Goal: Task Accomplishment & Management: Complete application form

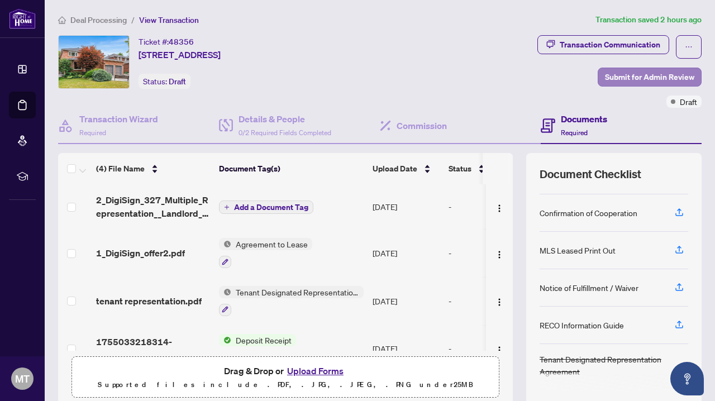
click at [628, 75] on span "Submit for Admin Review" at bounding box center [649, 77] width 89 height 18
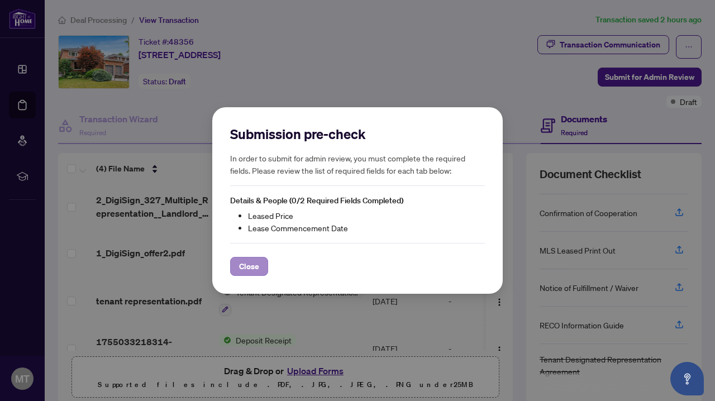
click at [251, 269] on span "Close" at bounding box center [249, 267] width 20 height 18
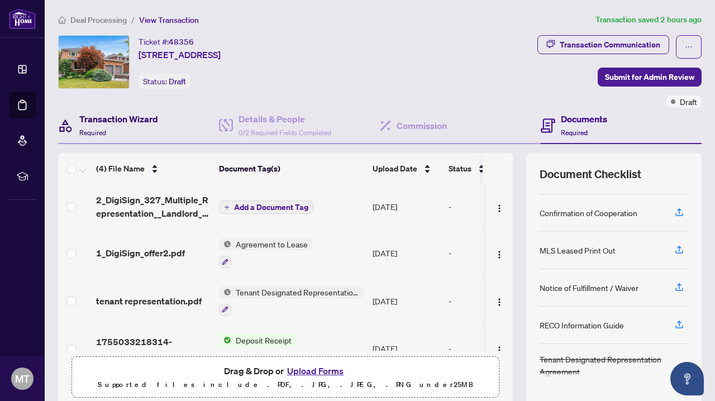
click at [105, 118] on h4 "Transaction Wizard" at bounding box center [118, 118] width 79 height 13
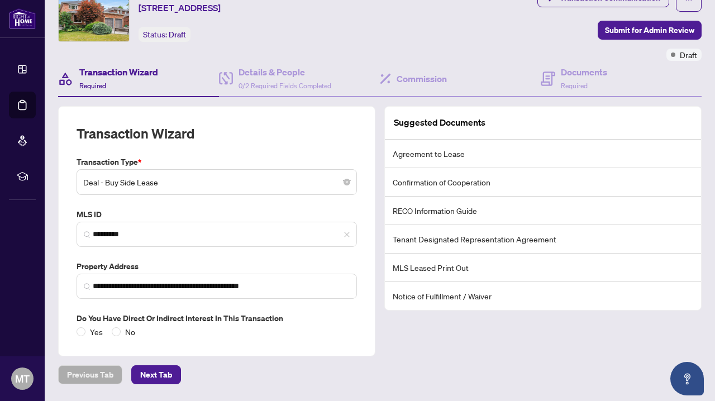
scroll to position [65, 0]
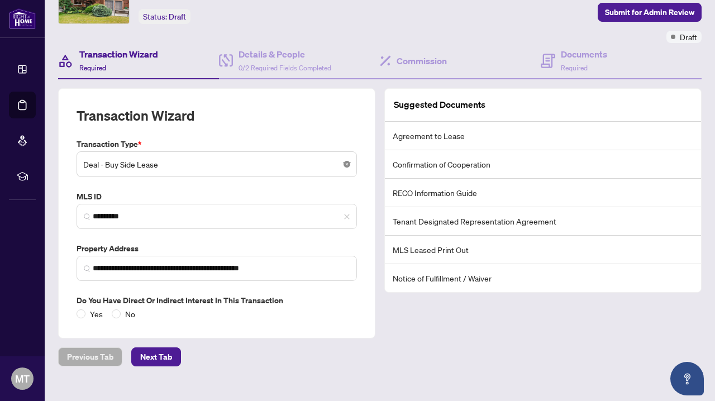
click at [346, 164] on body "**********" at bounding box center [357, 200] width 715 height 401
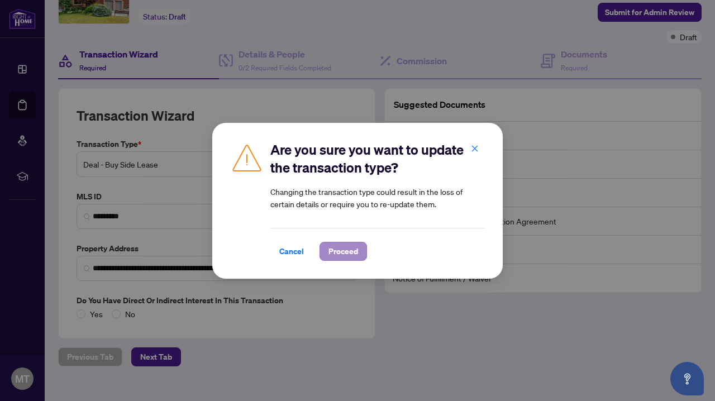
click at [334, 249] on span "Proceed" at bounding box center [344, 252] width 30 height 18
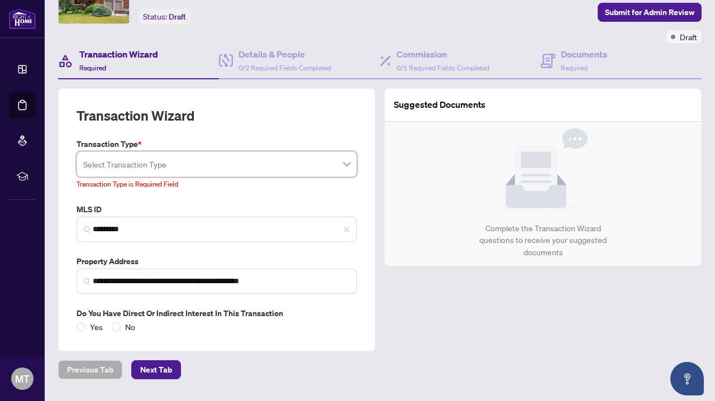
click at [350, 165] on div "Select Transaction Type" at bounding box center [217, 164] width 281 height 26
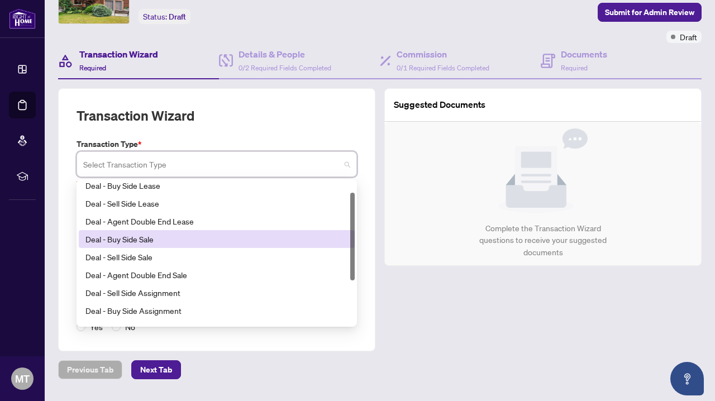
scroll to position [0, 0]
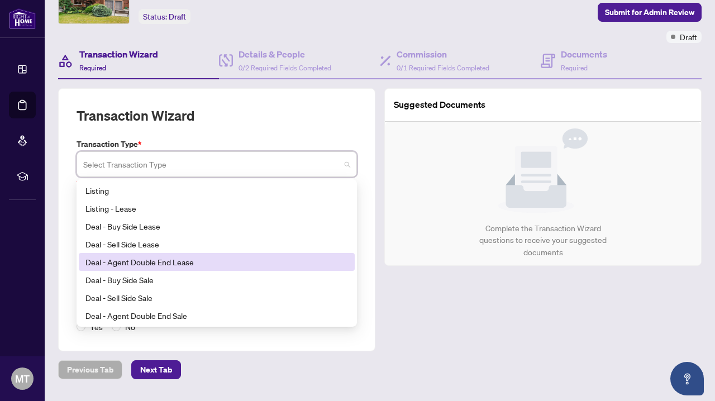
click at [178, 260] on div "Deal - Agent Double End Lease" at bounding box center [216, 262] width 263 height 12
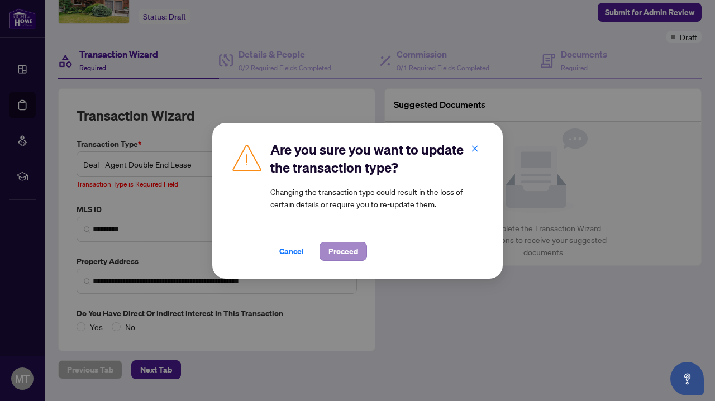
click at [340, 249] on span "Proceed" at bounding box center [344, 252] width 30 height 18
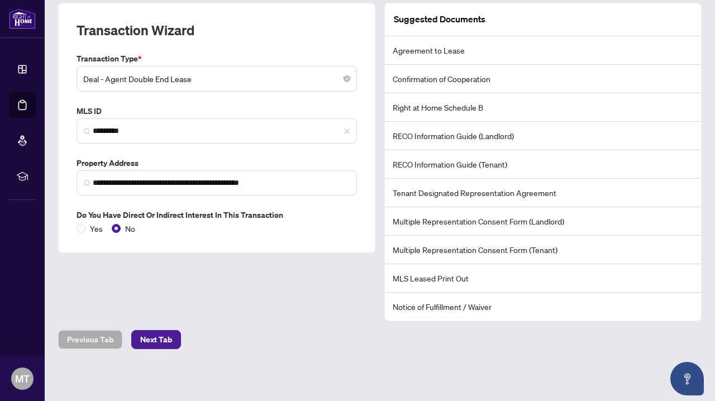
scroll to position [150, 0]
click at [161, 340] on span "Next Tab" at bounding box center [156, 340] width 32 height 18
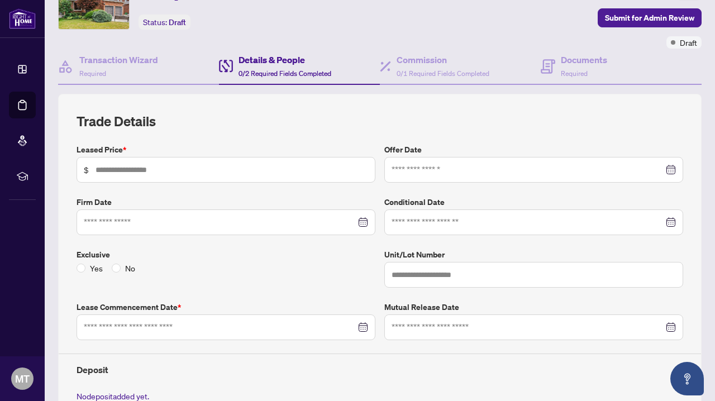
scroll to position [56, 0]
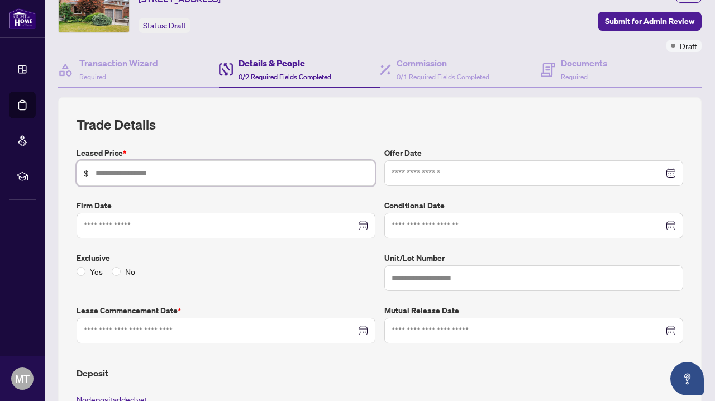
click at [170, 174] on input "text" at bounding box center [232, 173] width 273 height 12
type input "*****"
click at [363, 223] on div at bounding box center [226, 226] width 284 height 12
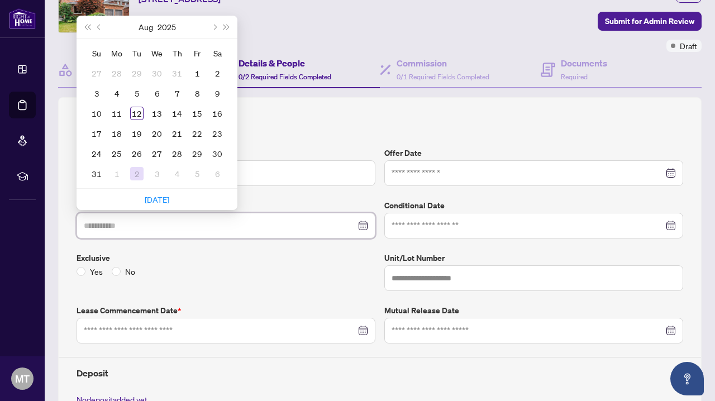
type input "**********"
click at [158, 198] on link "[DATE]" at bounding box center [157, 199] width 25 height 10
type input "**********"
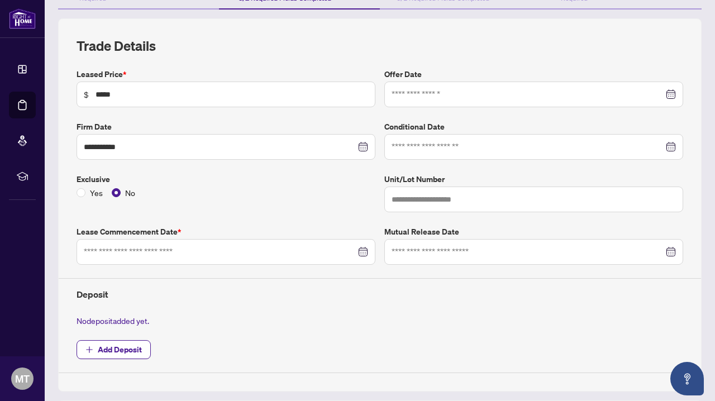
scroll to position [137, 0]
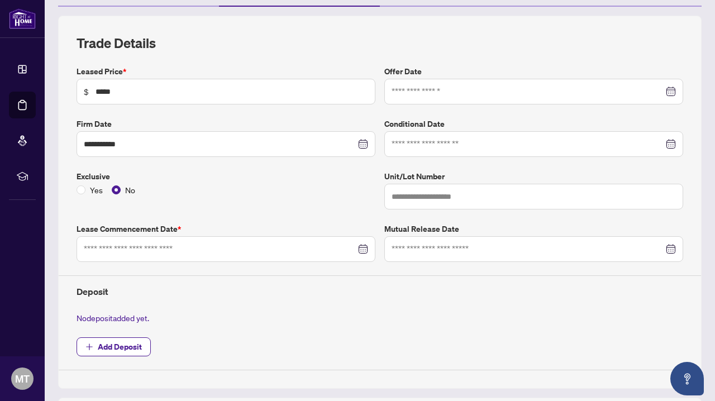
click at [363, 247] on div at bounding box center [226, 249] width 284 height 12
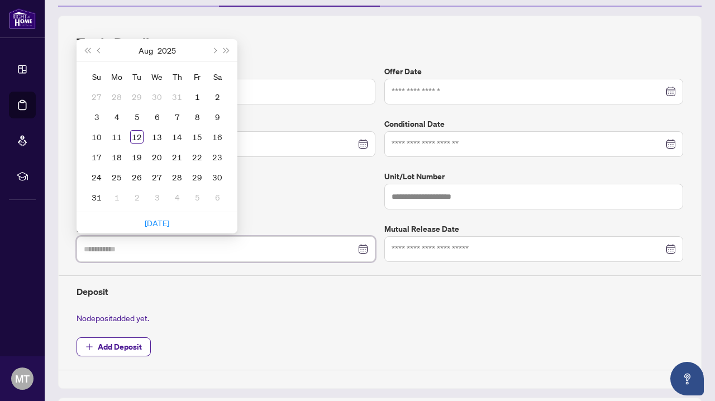
type input "**********"
click at [214, 48] on span "Next month (PageDown)" at bounding box center [214, 50] width 6 height 6
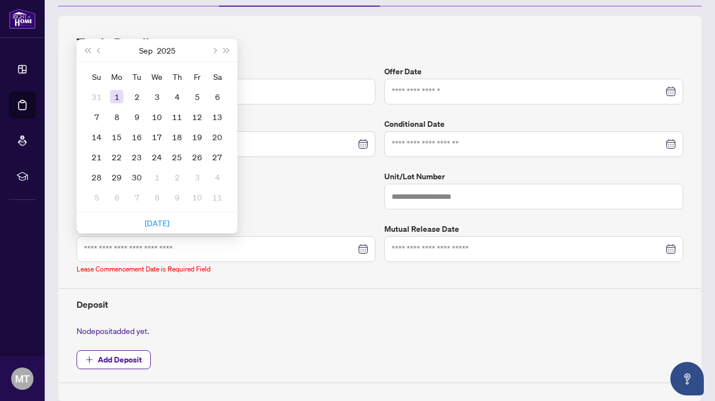
type input "**********"
click at [116, 92] on div "1" at bounding box center [116, 96] width 13 height 13
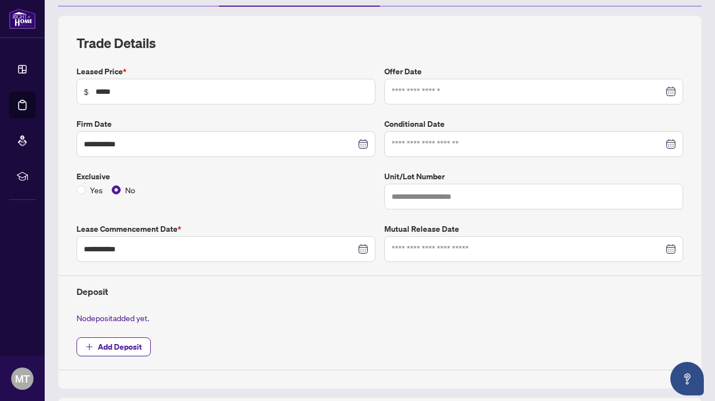
click at [672, 92] on div at bounding box center [534, 91] width 284 height 12
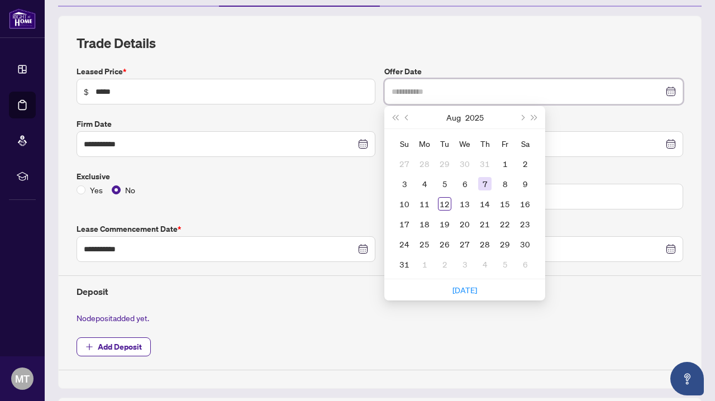
type input "**********"
click at [486, 186] on div "7" at bounding box center [484, 183] width 13 height 13
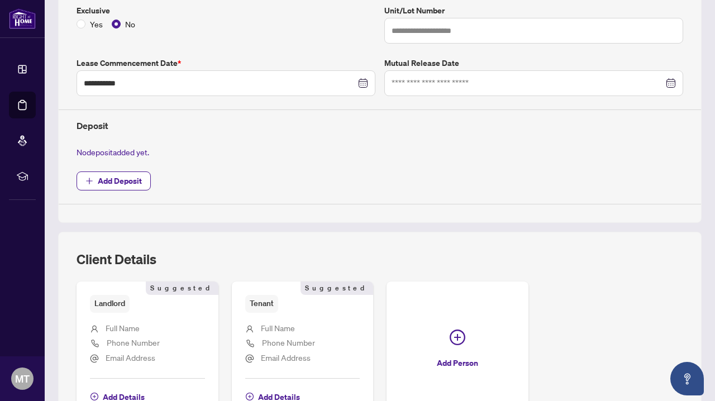
scroll to position [315, 0]
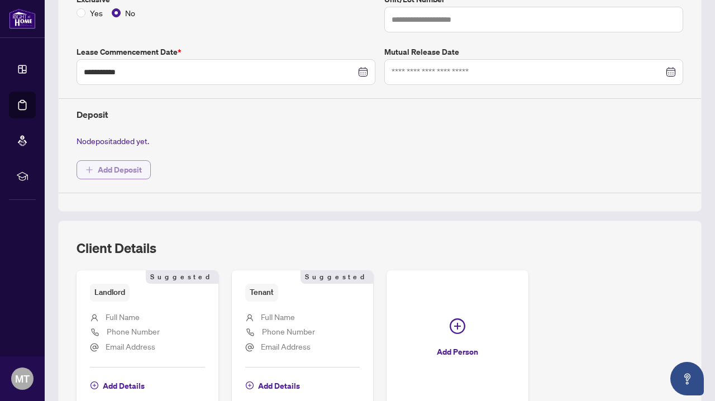
click at [112, 169] on span "Add Deposit" at bounding box center [120, 170] width 44 height 18
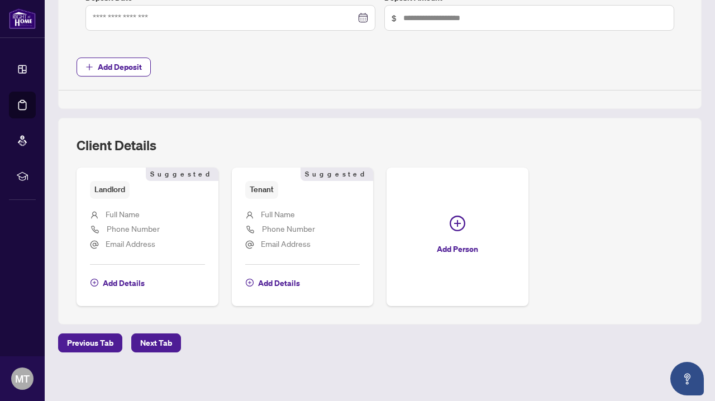
scroll to position [542, 0]
click at [120, 210] on span "Full Name" at bounding box center [123, 215] width 34 height 10
click at [117, 292] on div "Landlord Suggested Full Name Phone Number Email Address Add Details Suggested" at bounding box center [148, 237] width 142 height 138
click at [94, 279] on icon "plus-circle" at bounding box center [95, 283] width 8 height 8
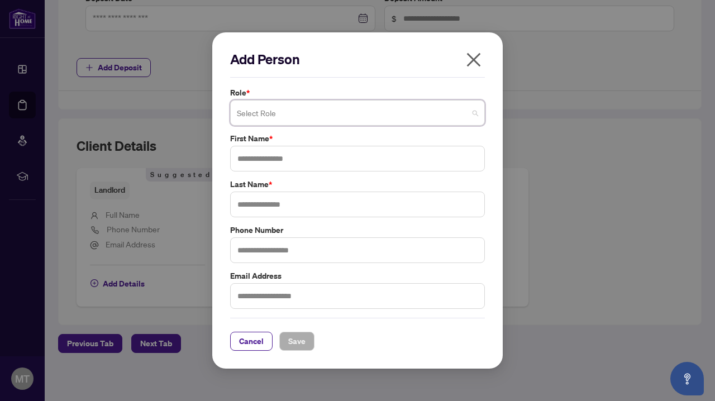
click at [477, 112] on span at bounding box center [357, 112] width 241 height 21
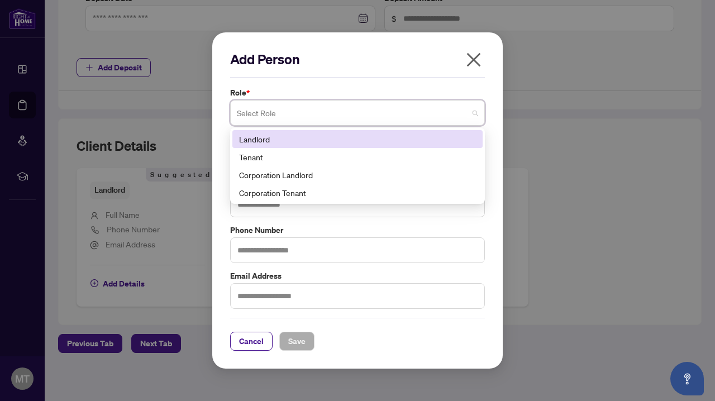
click at [269, 141] on div "Landlord" at bounding box center [357, 139] width 237 height 12
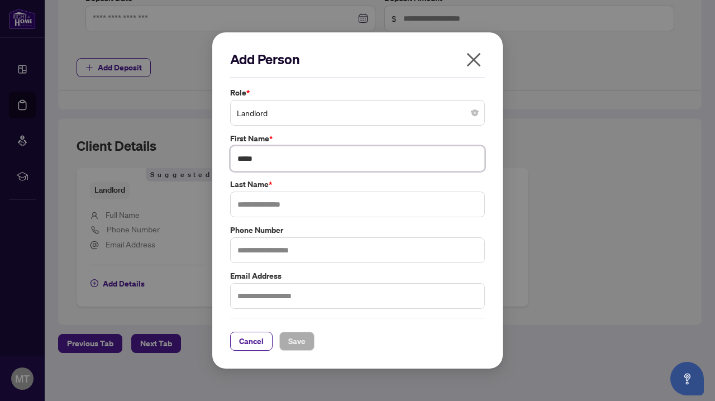
type input "*****"
click at [406, 229] on label "Phone Number" at bounding box center [357, 230] width 255 height 12
click at [297, 341] on span "Save" at bounding box center [296, 341] width 17 height 18
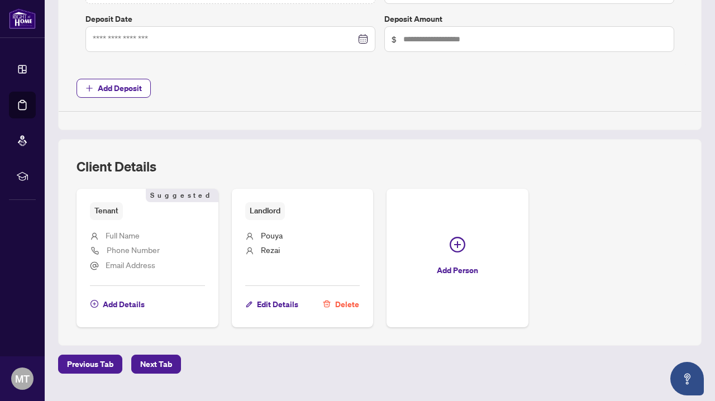
scroll to position [526, 0]
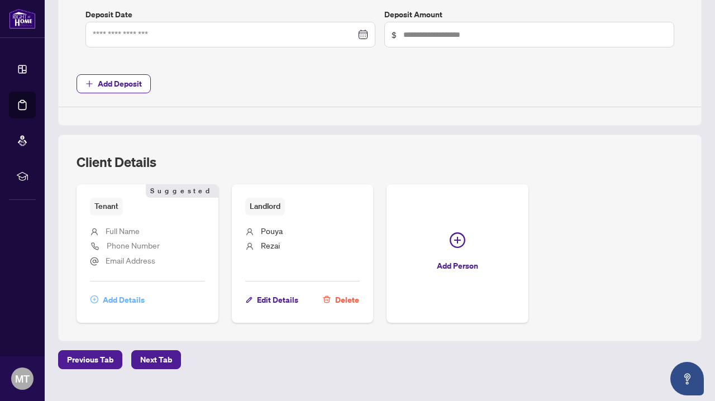
click at [113, 297] on span "Add Details" at bounding box center [124, 300] width 42 height 18
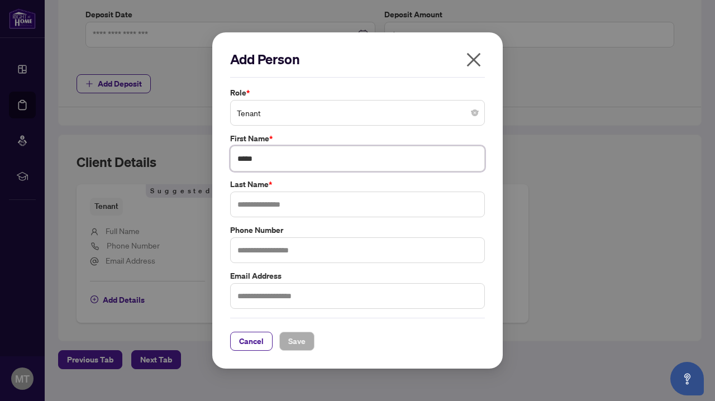
type input "*****"
click at [298, 340] on span "Save" at bounding box center [296, 341] width 17 height 18
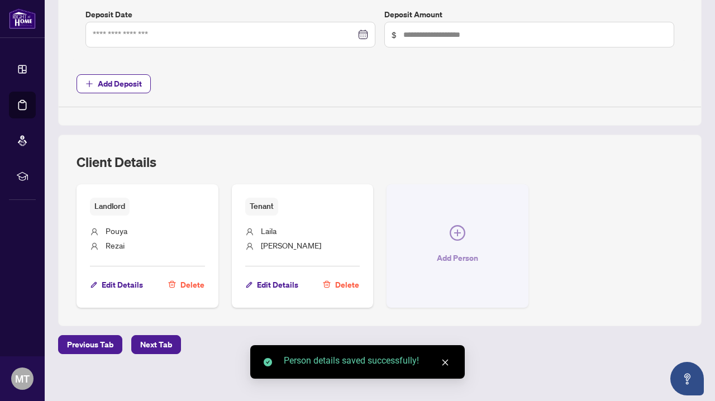
click at [455, 228] on icon "plus-circle" at bounding box center [458, 233] width 16 height 16
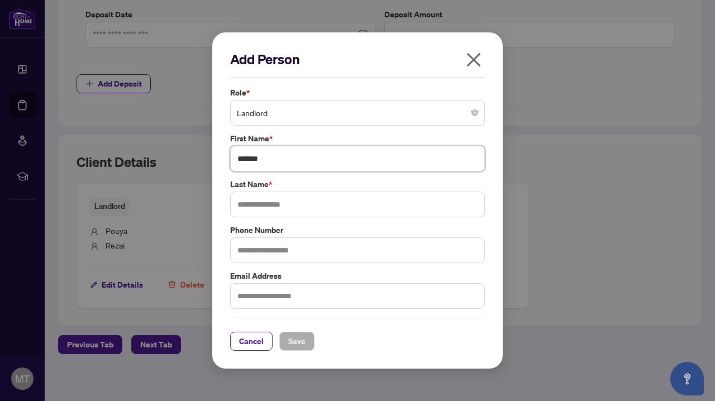
type input "*******"
type input "******"
click at [300, 337] on span "Save" at bounding box center [296, 341] width 17 height 18
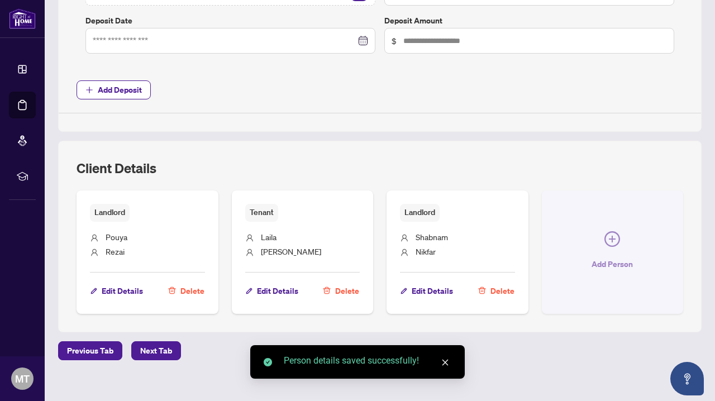
click at [611, 237] on icon "plus-circle" at bounding box center [613, 239] width 16 height 16
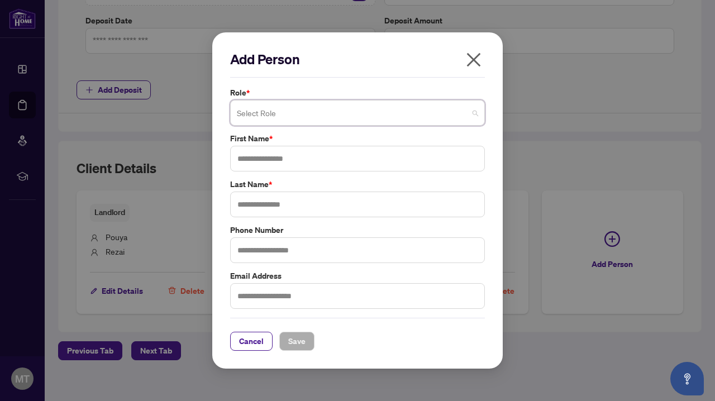
click at [475, 112] on span at bounding box center [357, 112] width 241 height 21
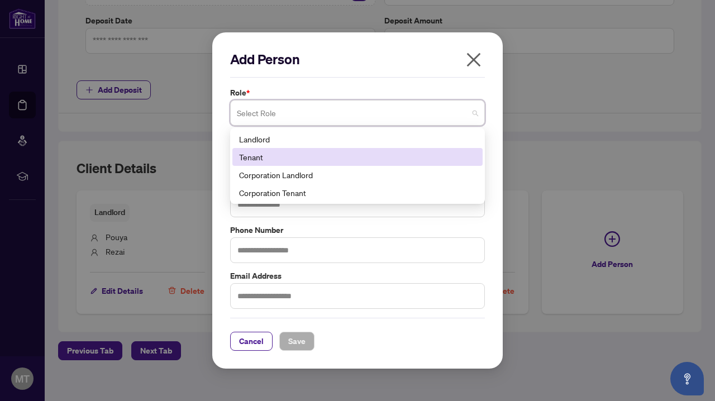
click at [247, 160] on div "Tenant" at bounding box center [357, 157] width 237 height 12
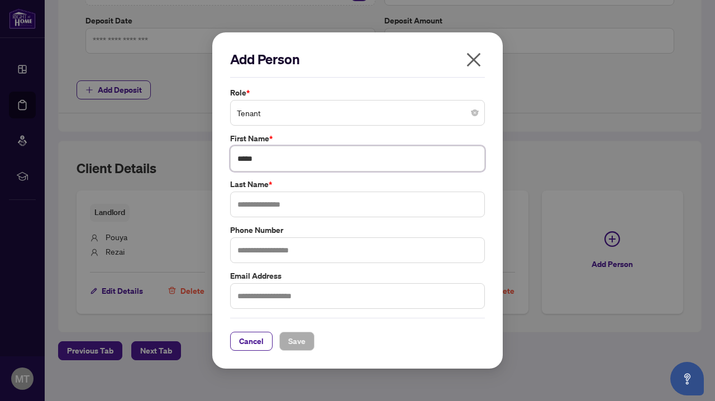
type input "*****"
click at [300, 336] on span "Save" at bounding box center [296, 341] width 17 height 18
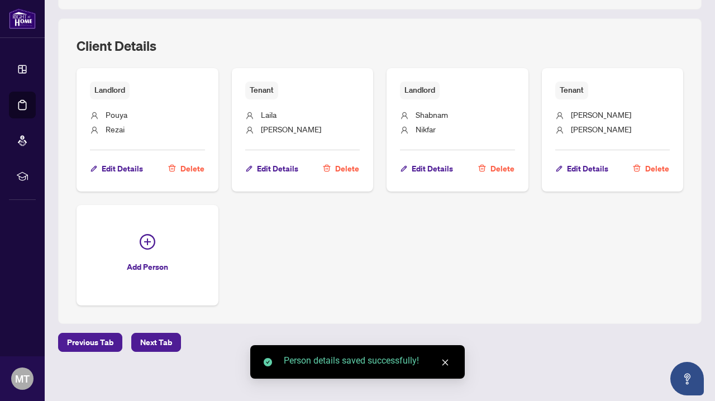
scroll to position [641, 0]
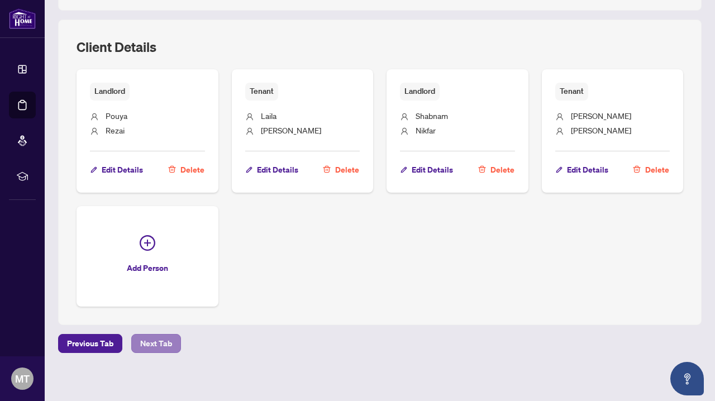
click at [154, 340] on span "Next Tab" at bounding box center [156, 344] width 32 height 18
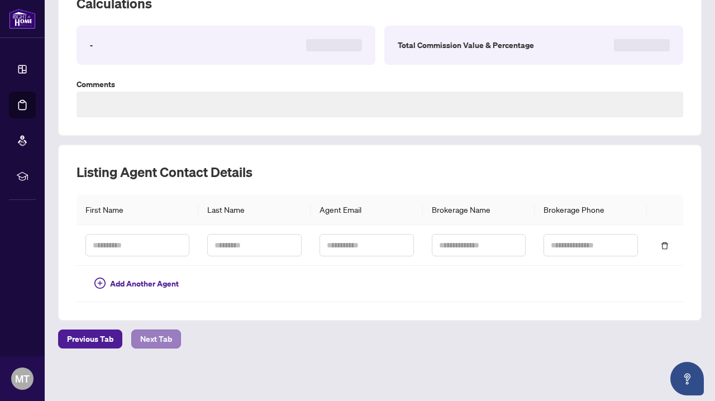
scroll to position [99, 0]
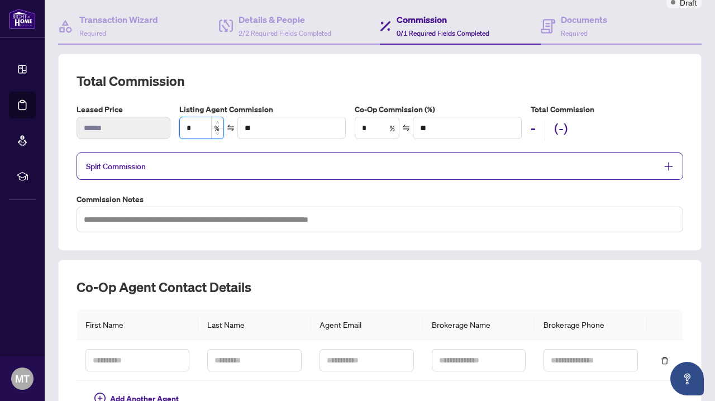
click at [197, 125] on input "*" at bounding box center [202, 127] width 44 height 21
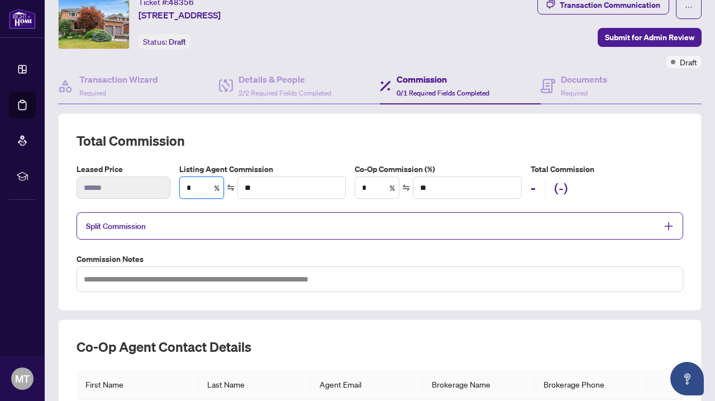
scroll to position [7, 0]
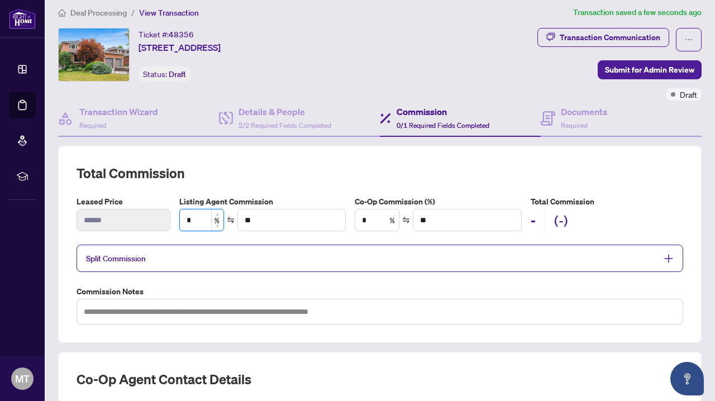
type input "*"
type input "***"
type input "**"
type input "****"
type input "***"
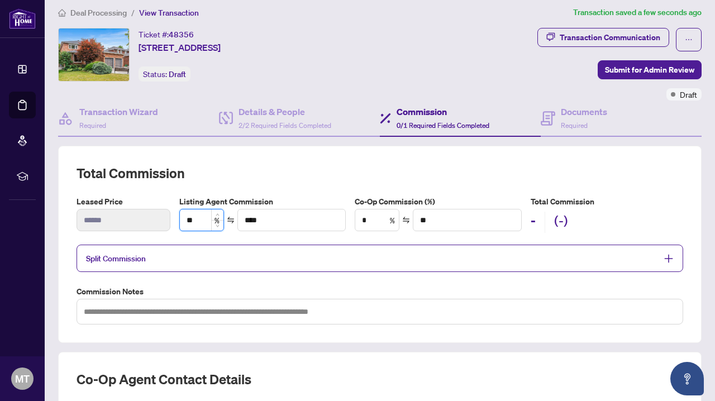
type input "******"
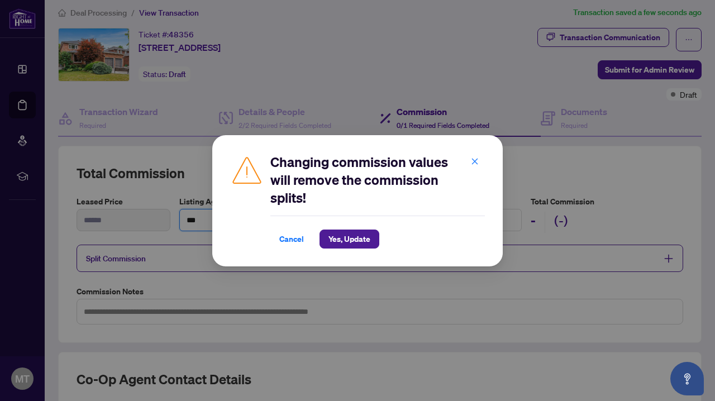
type input "***"
click at [295, 182] on h2 "Changing commission values will remove the commission splits!" at bounding box center [377, 180] width 215 height 54
click at [345, 236] on span "Yes, Update" at bounding box center [350, 239] width 42 height 18
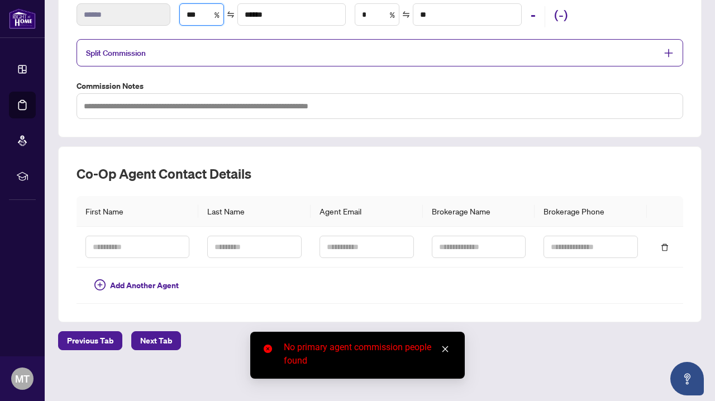
scroll to position [212, 0]
click at [151, 336] on span "Next Tab" at bounding box center [156, 341] width 32 height 18
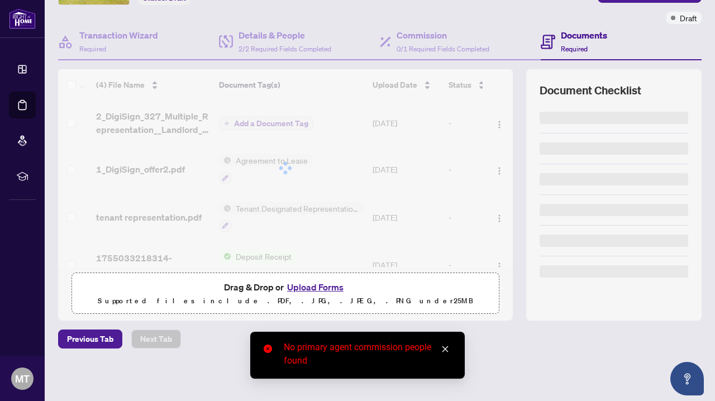
scroll to position [83, 0]
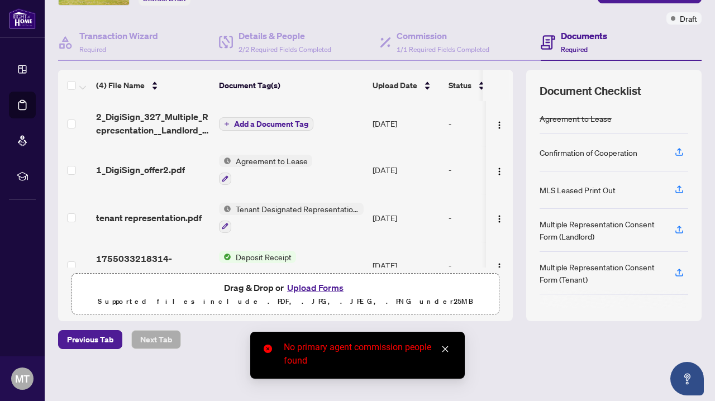
click at [445, 351] on icon "close" at bounding box center [445, 349] width 8 height 8
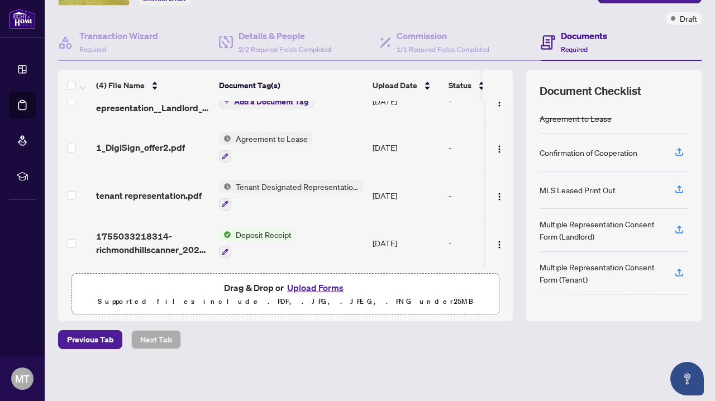
scroll to position [26, 0]
click at [91, 343] on span "Previous Tab" at bounding box center [90, 340] width 46 height 18
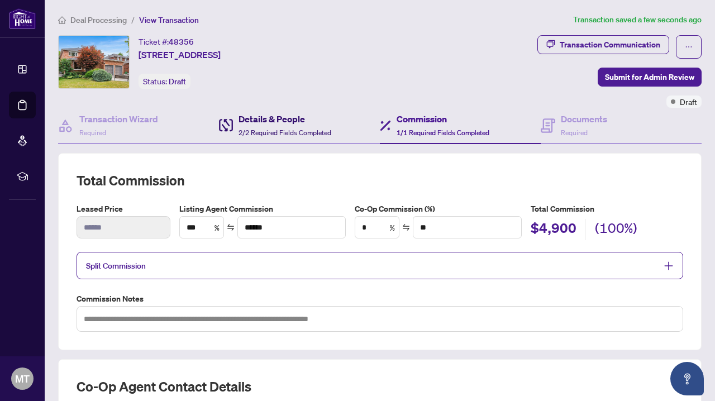
click at [247, 118] on h4 "Details & People" at bounding box center [285, 118] width 93 height 13
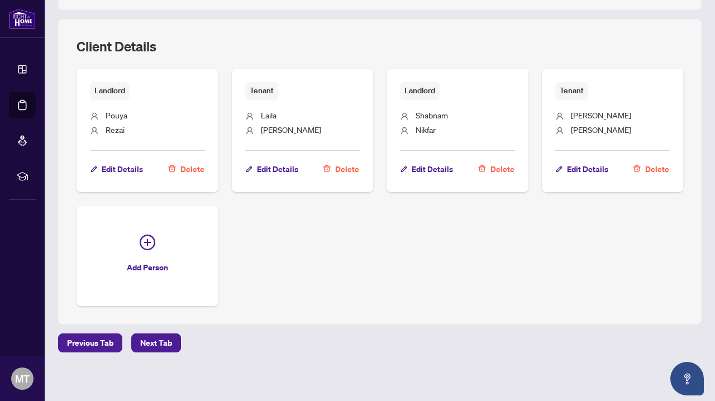
scroll to position [641, 0]
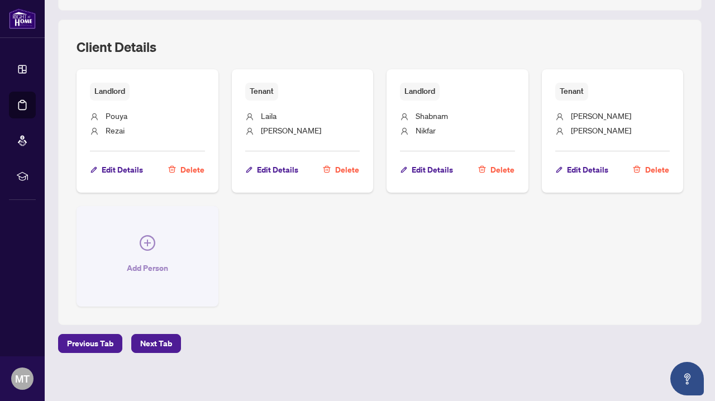
click at [148, 240] on icon "plus-circle" at bounding box center [147, 243] width 7 height 7
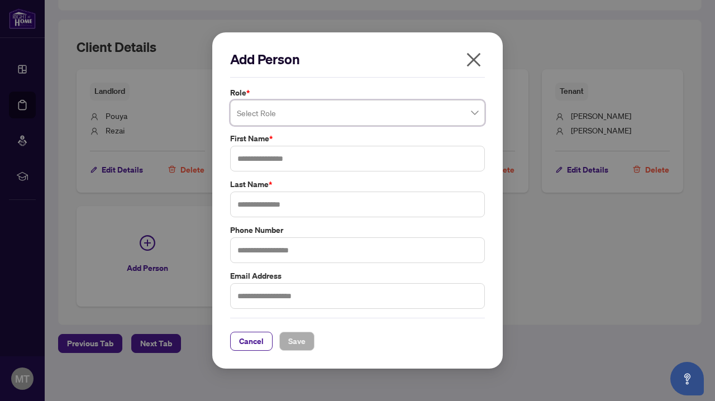
click at [477, 114] on span at bounding box center [357, 112] width 241 height 21
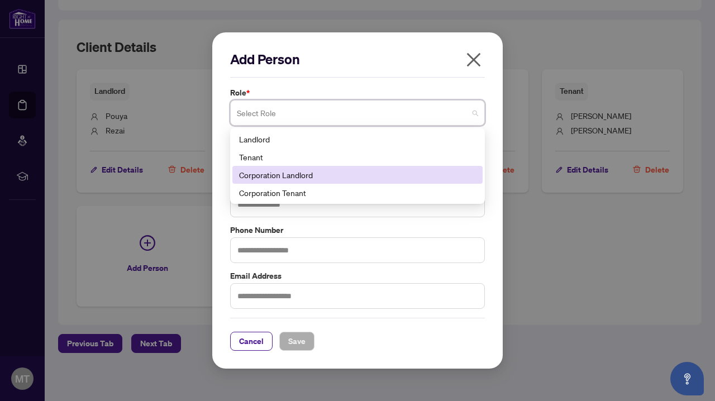
scroll to position [0, 0]
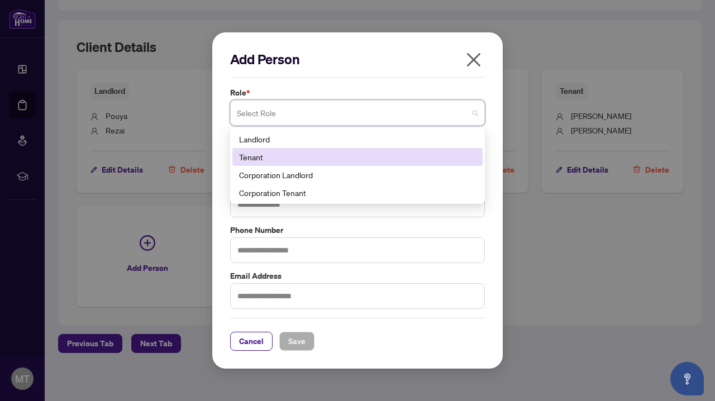
click at [474, 62] on icon "close" at bounding box center [474, 60] width 18 height 18
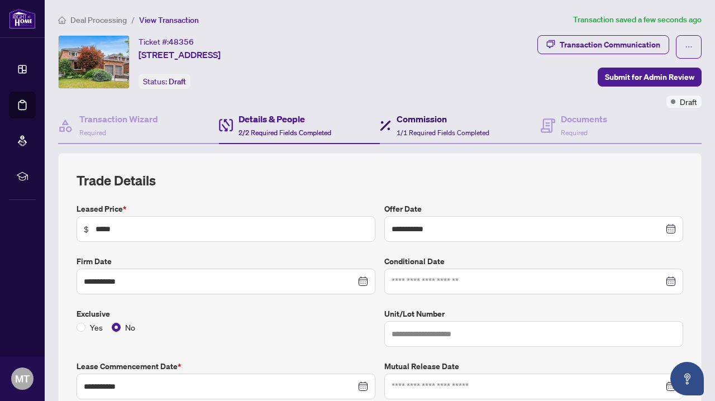
click at [402, 120] on h4 "Commission" at bounding box center [443, 118] width 93 height 13
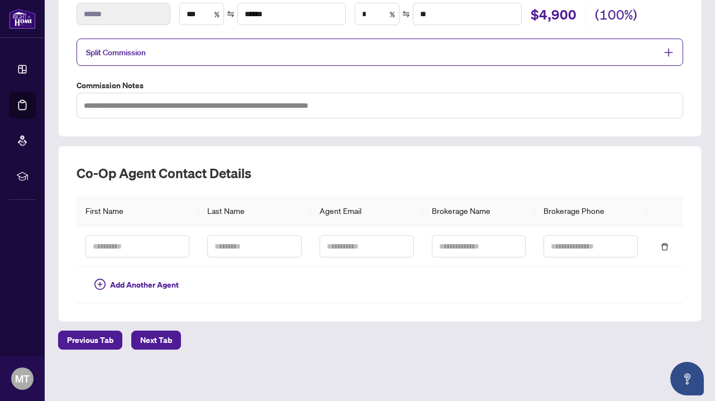
scroll to position [212, 0]
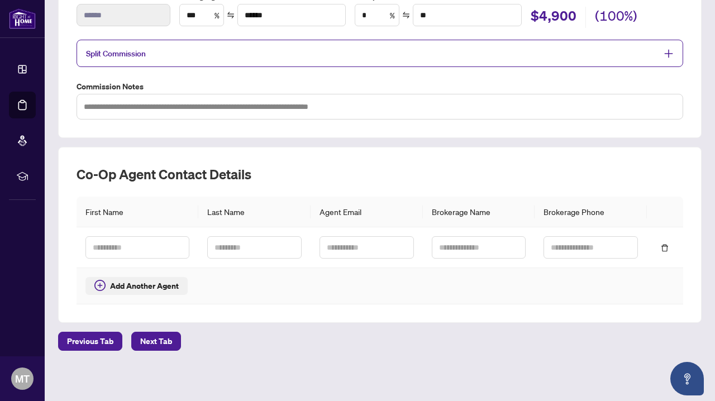
click at [102, 282] on icon "plus-circle" at bounding box center [99, 285] width 11 height 11
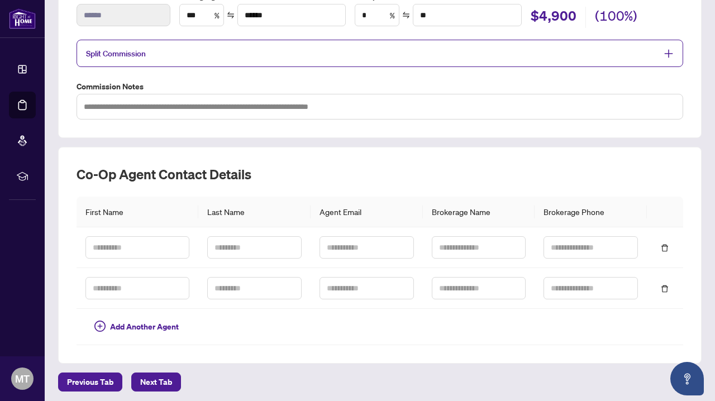
click at [670, 49] on icon "plus" at bounding box center [669, 54] width 10 height 10
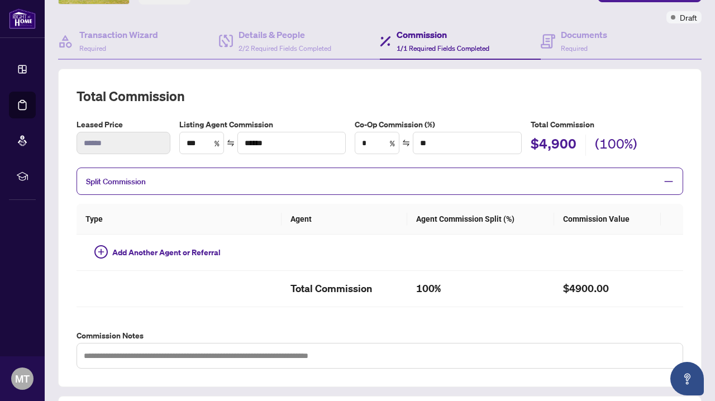
scroll to position [88, 0]
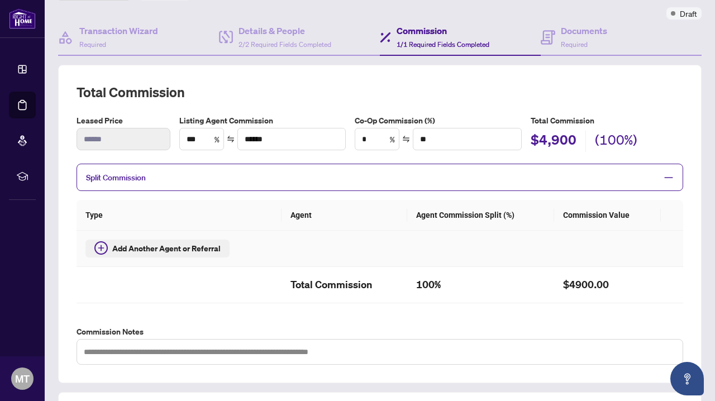
click at [101, 244] on icon "plus-circle" at bounding box center [100, 247] width 13 height 13
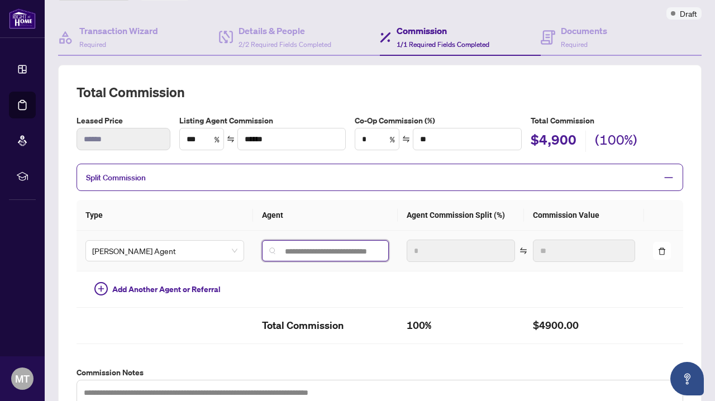
click at [305, 253] on input "search" at bounding box center [329, 251] width 103 height 9
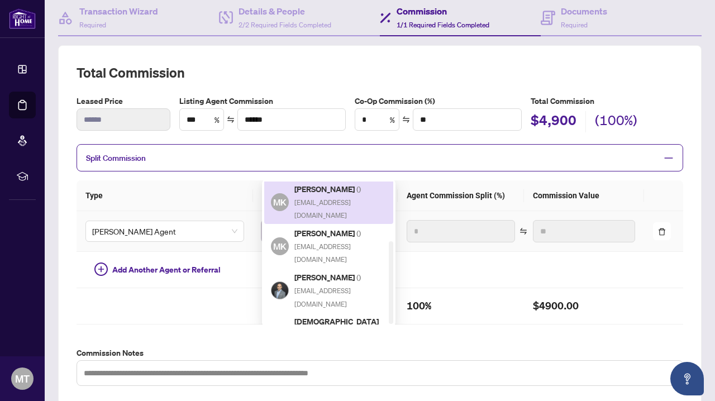
scroll to position [103, 0]
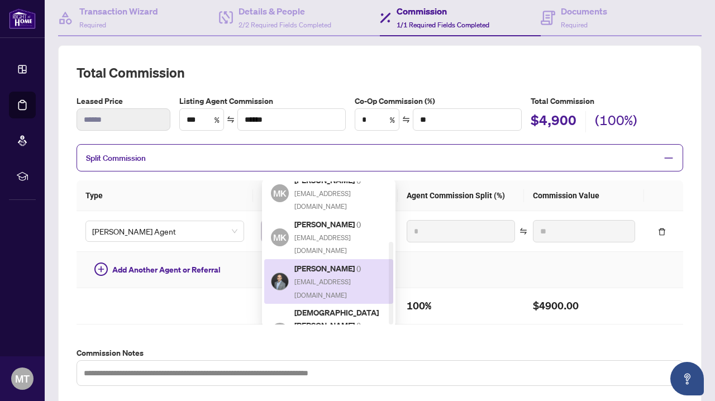
type input "*****"
click at [431, 264] on td at bounding box center [461, 270] width 126 height 36
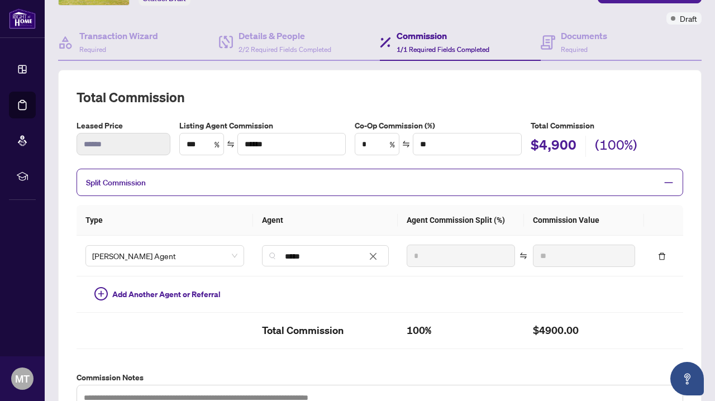
scroll to position [89, 0]
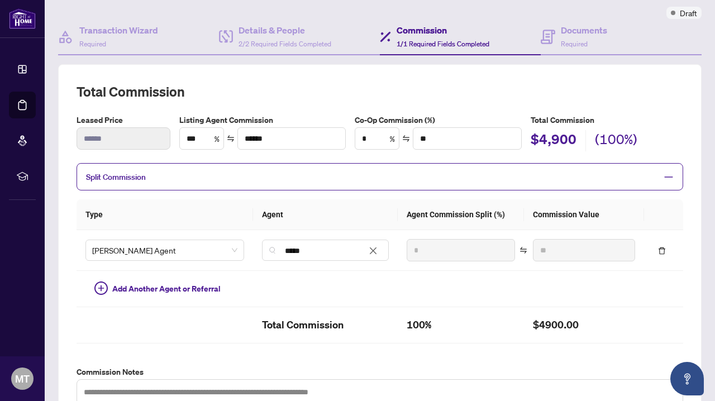
click at [289, 213] on th "Agent" at bounding box center [325, 214] width 145 height 31
click at [412, 213] on th "Agent Commission Split (%)" at bounding box center [461, 214] width 126 height 31
click at [586, 231] on td "**" at bounding box center [584, 250] width 120 height 41
click at [583, 222] on th "Commission Value" at bounding box center [584, 214] width 120 height 31
click at [666, 249] on icon "delete" at bounding box center [662, 251] width 8 height 8
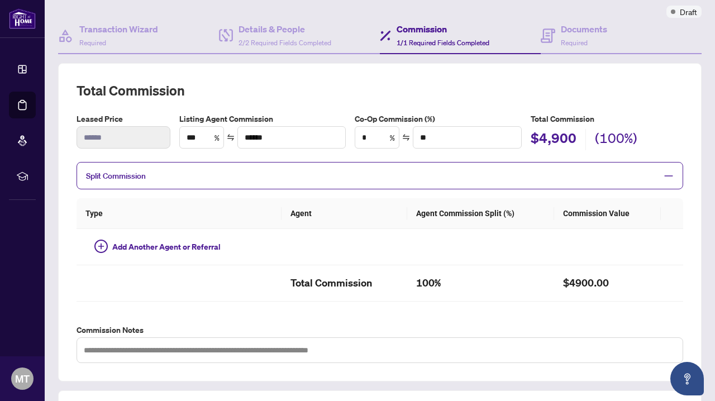
scroll to position [94, 0]
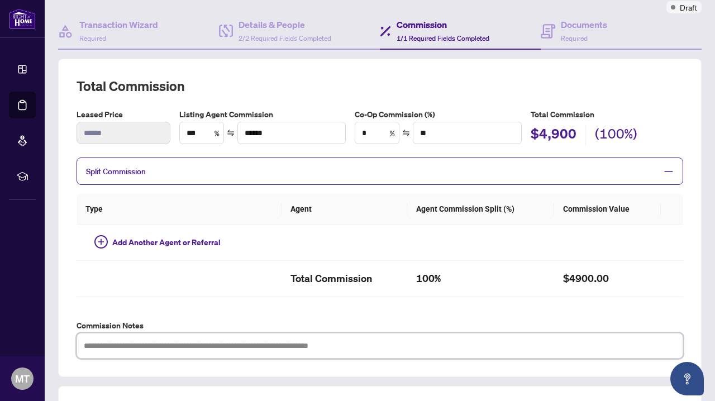
click at [123, 343] on textarea at bounding box center [380, 346] width 607 height 26
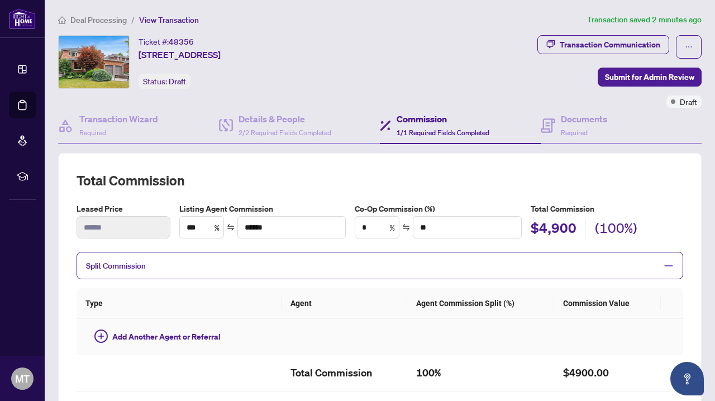
scroll to position [0, 0]
click at [651, 75] on span "Submit for Admin Review" at bounding box center [649, 77] width 89 height 18
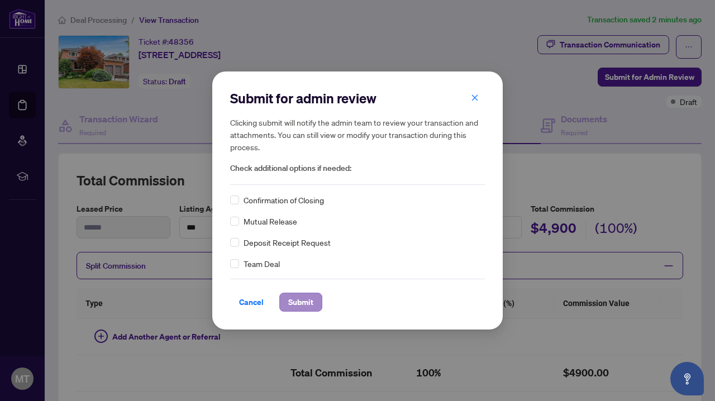
click at [302, 301] on span "Submit" at bounding box center [300, 302] width 25 height 18
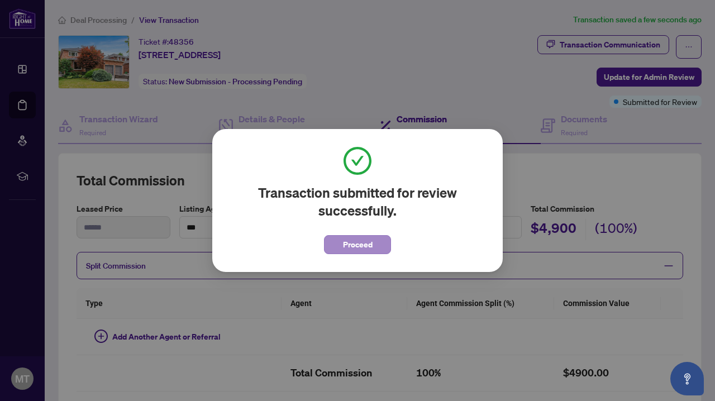
click at [356, 242] on span "Proceed" at bounding box center [358, 245] width 30 height 18
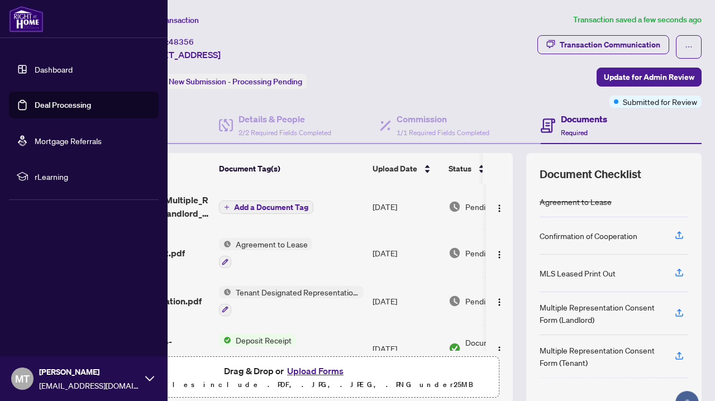
click at [42, 71] on link "Dashboard" at bounding box center [54, 69] width 38 height 10
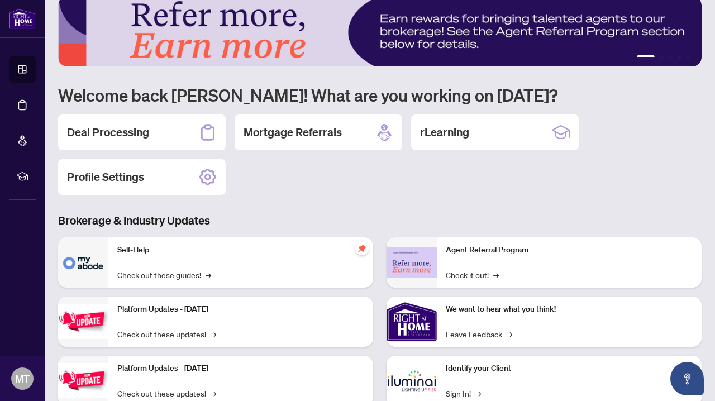
scroll to position [12, 0]
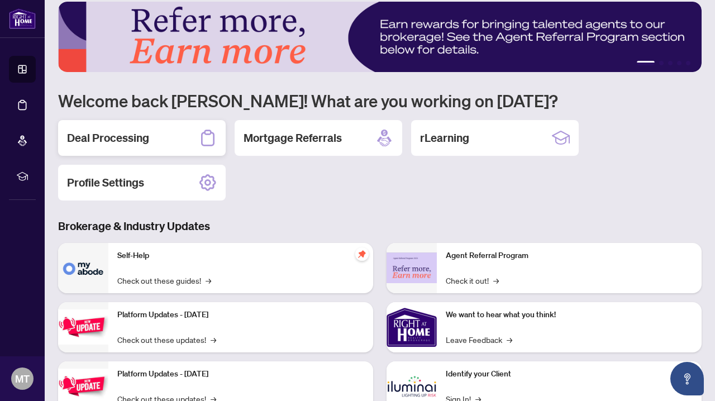
click at [159, 142] on div "Deal Processing" at bounding box center [142, 138] width 168 height 36
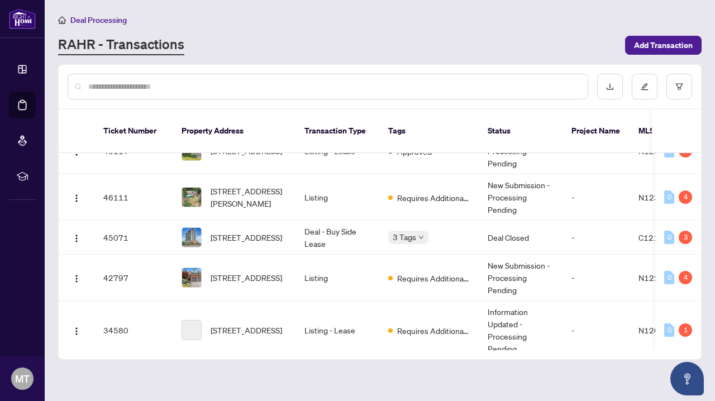
scroll to position [79, 0]
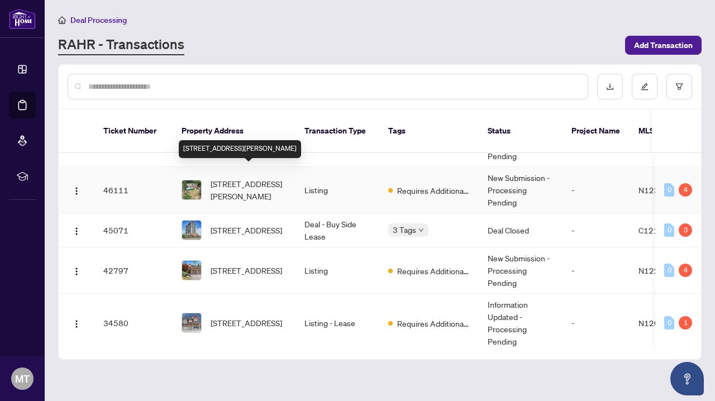
click at [240, 178] on span "[STREET_ADDRESS][PERSON_NAME]" at bounding box center [249, 190] width 76 height 25
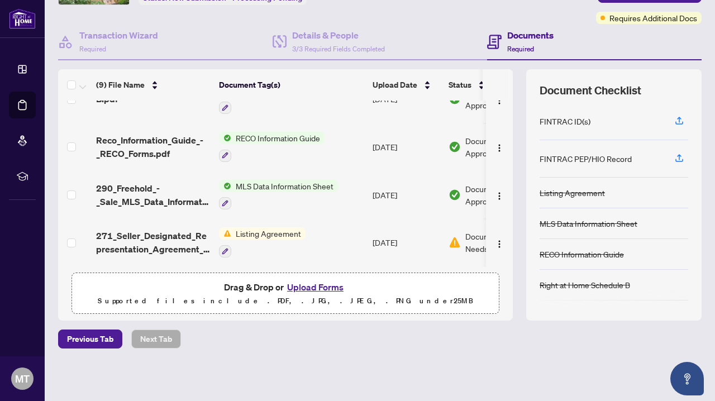
scroll to position [83, 0]
click at [311, 287] on button "Upload Forms" at bounding box center [315, 288] width 63 height 15
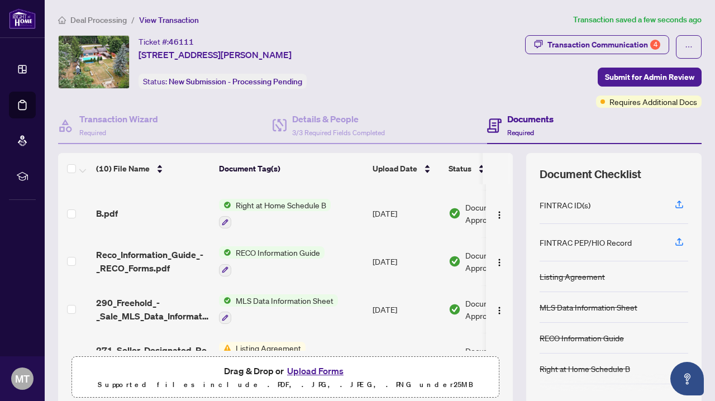
scroll to position [0, 0]
click at [628, 78] on span "Submit for Admin Review" at bounding box center [649, 77] width 89 height 18
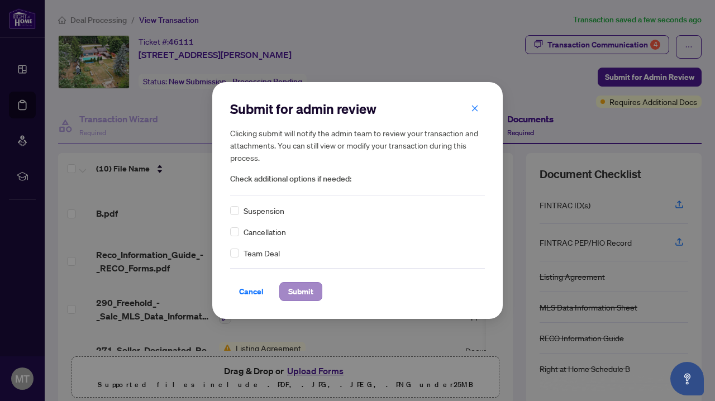
click at [305, 293] on span "Submit" at bounding box center [300, 292] width 25 height 18
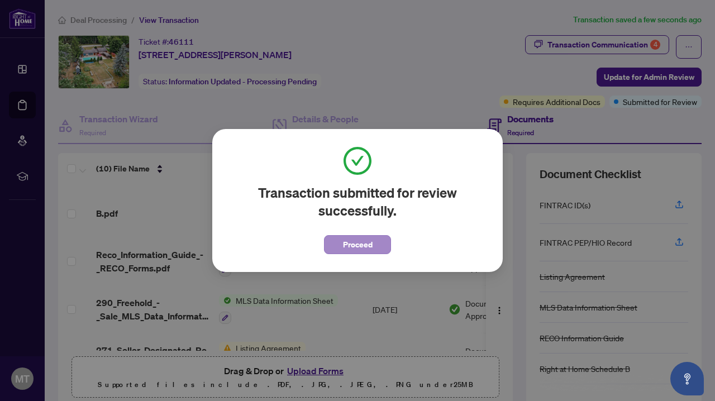
click at [355, 248] on span "Proceed" at bounding box center [358, 245] width 30 height 18
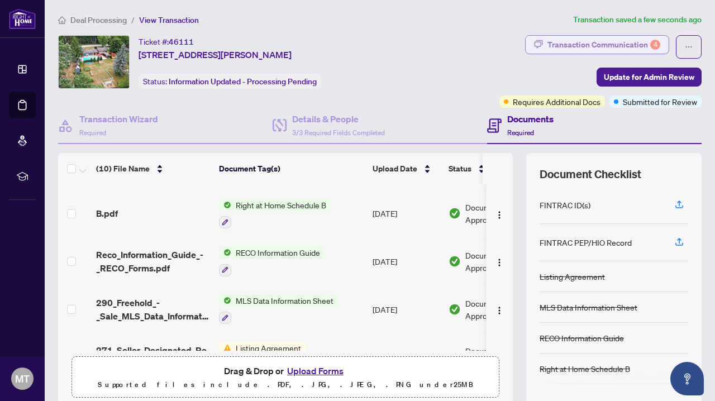
click at [625, 44] on div "Transaction Communication 4" at bounding box center [604, 45] width 113 height 18
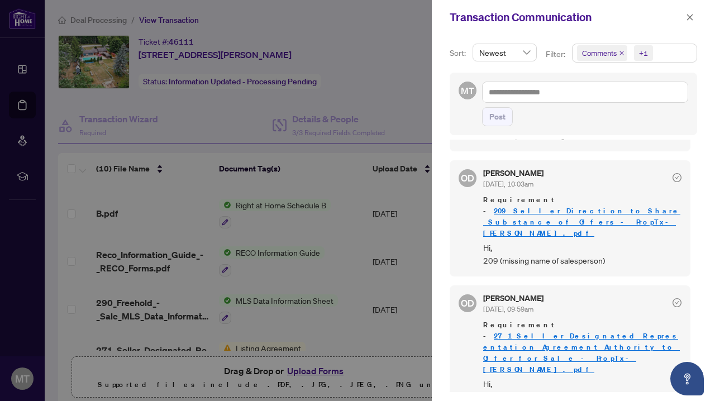
scroll to position [2, 0]
click at [396, 76] on div at bounding box center [357, 200] width 715 height 401
click at [673, 298] on icon "check-circle" at bounding box center [677, 302] width 9 height 9
click at [474, 296] on span "OD" at bounding box center [467, 303] width 13 height 15
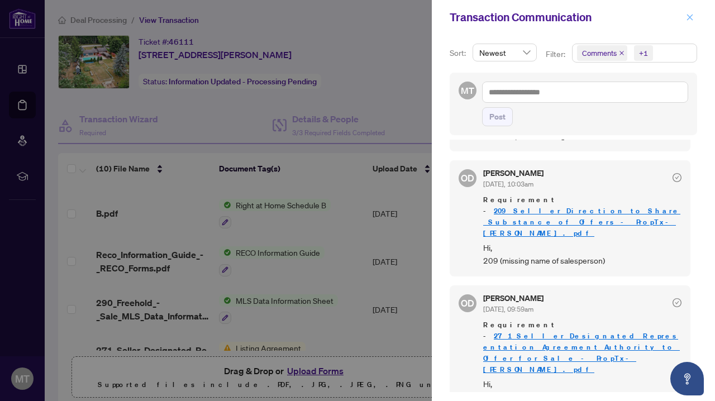
click at [691, 16] on icon "close" at bounding box center [690, 17] width 8 height 8
